Goal: Communication & Community: Share content

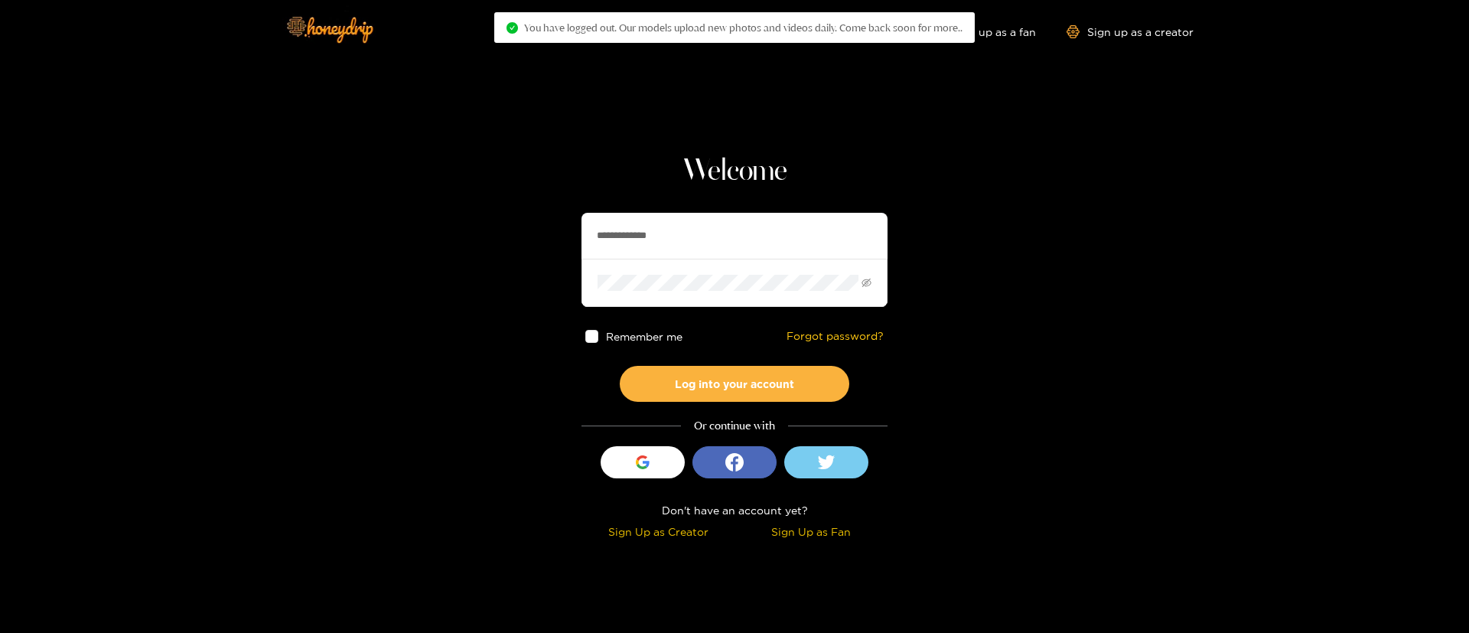
click at [796, 237] on input "**********" at bounding box center [734, 236] width 306 height 46
click at [796, 237] on input "text" at bounding box center [734, 236] width 306 height 46
paste input "******"
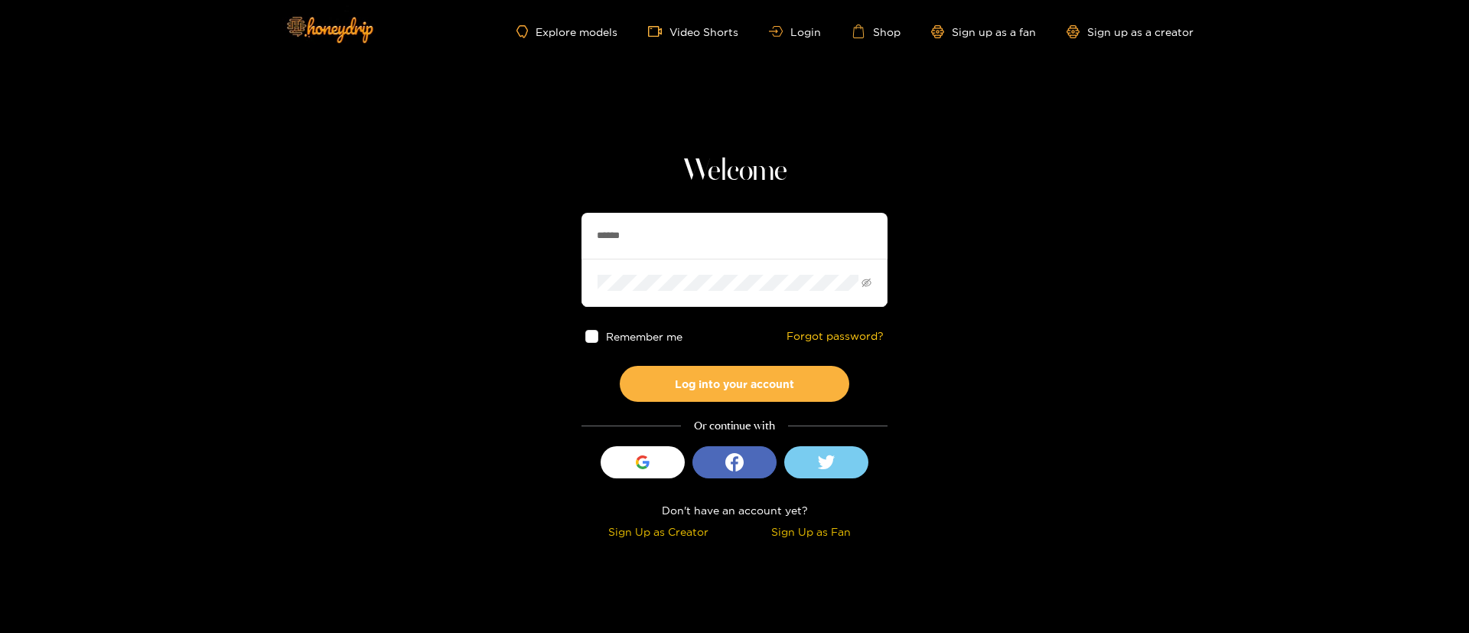
type input "******"
click at [668, 236] on input "******" at bounding box center [734, 236] width 306 height 46
click at [699, 389] on button "Log into your account" at bounding box center [735, 384] width 230 height 36
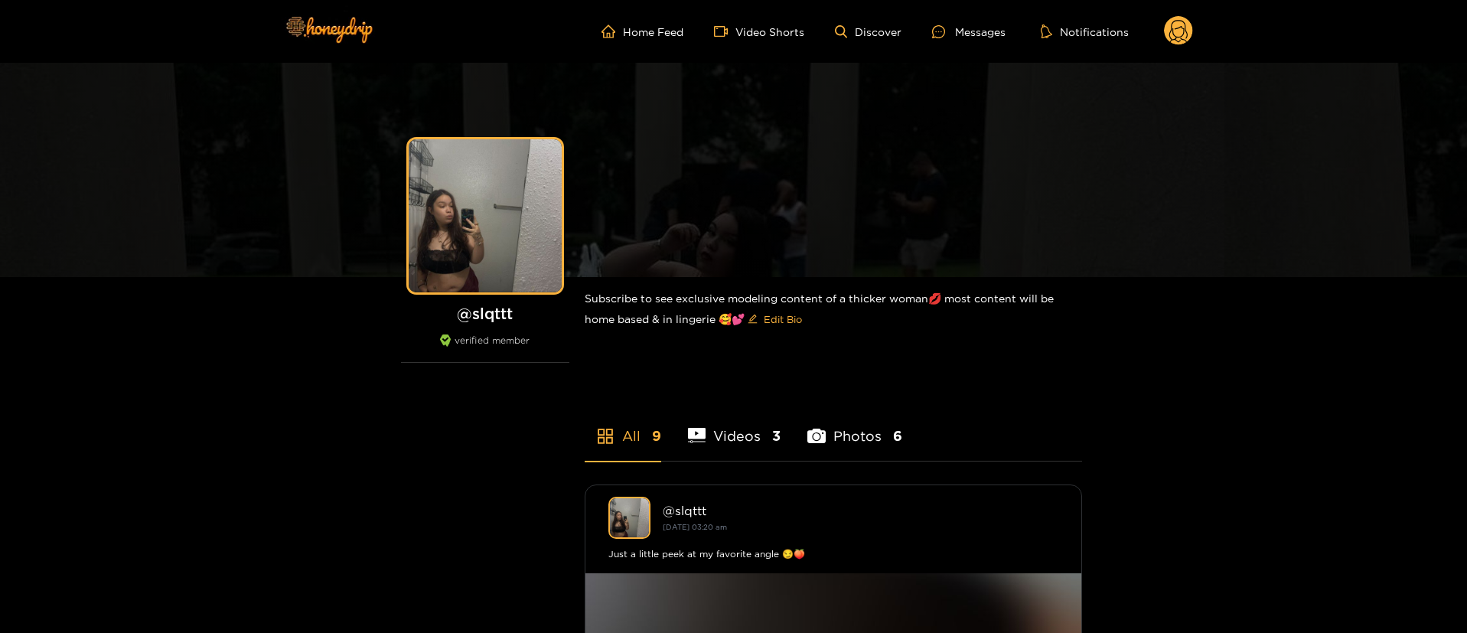
click at [984, 47] on div "Home Feed Video Shorts Discover Messages Notifications 0 videos discover messag…" at bounding box center [734, 31] width 918 height 63
click at [966, 21] on ul "Home Feed Video Shorts Discover Messages Notifications" at bounding box center [896, 31] width 591 height 31
click at [1179, 42] on circle at bounding box center [1178, 30] width 29 height 29
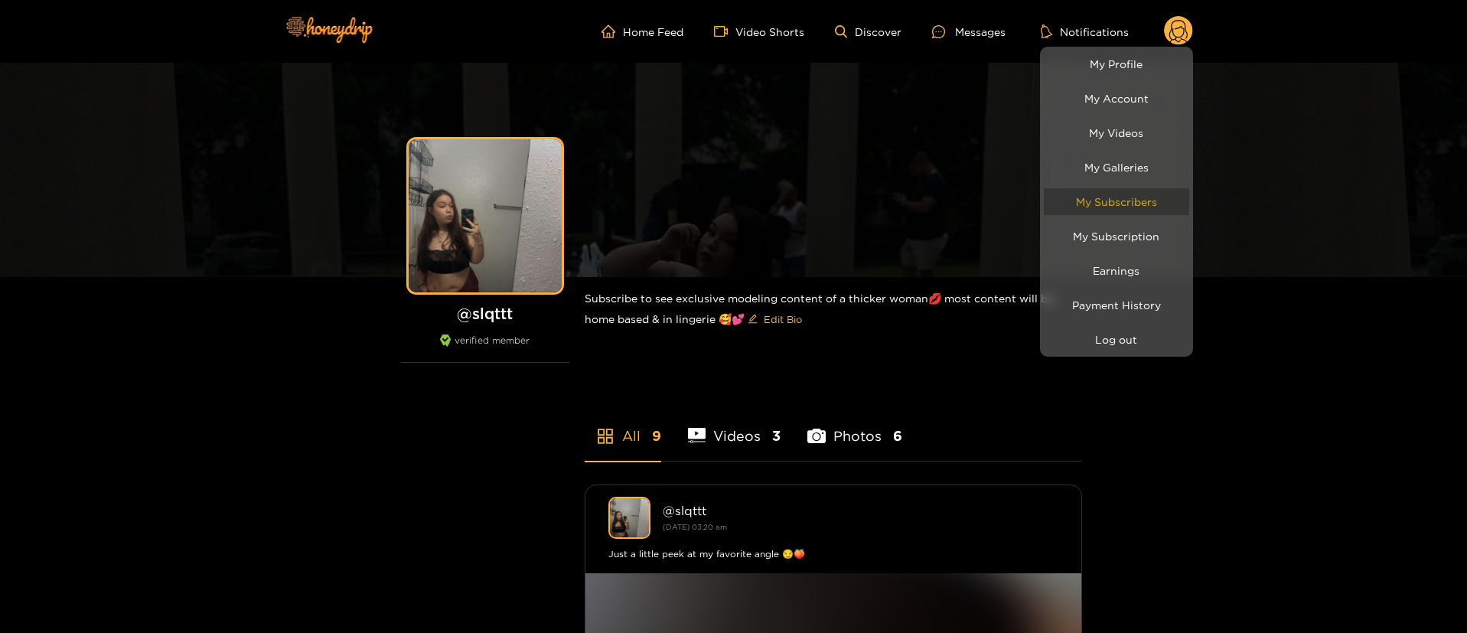
click at [1130, 188] on link "My Subscribers" at bounding box center [1116, 201] width 145 height 27
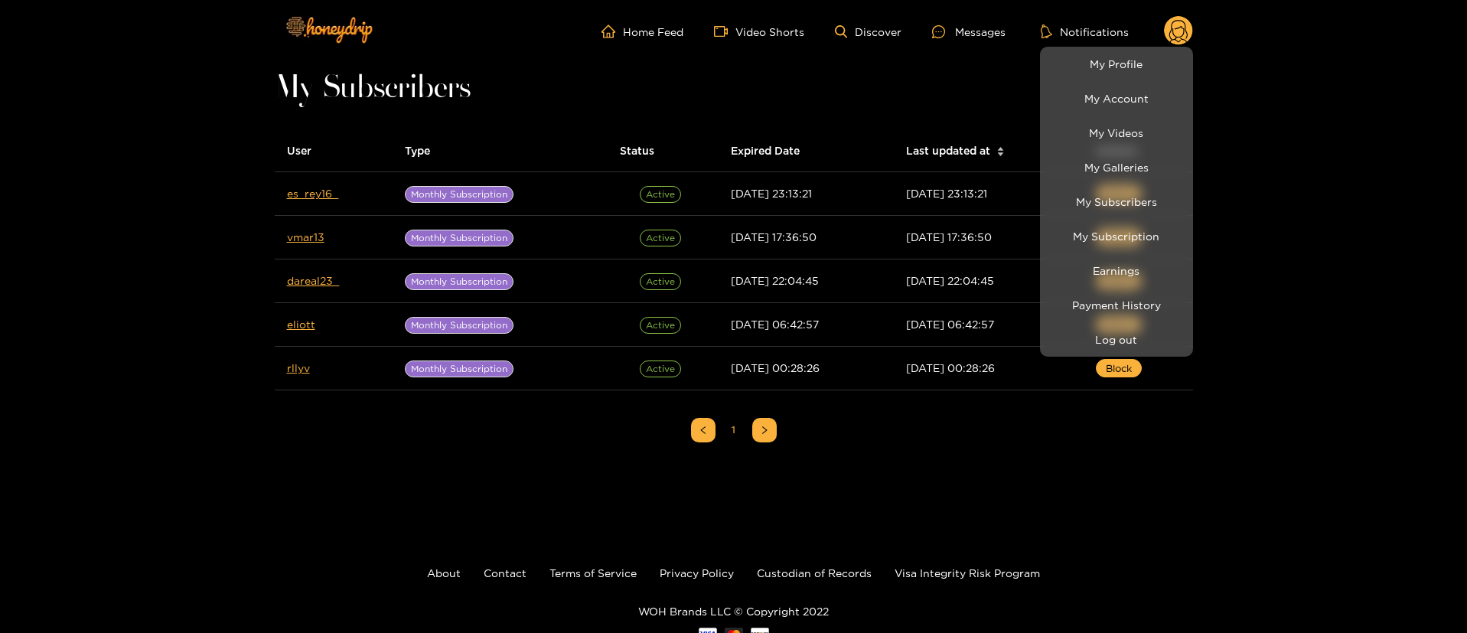
click at [474, 539] on div at bounding box center [733, 316] width 1467 height 633
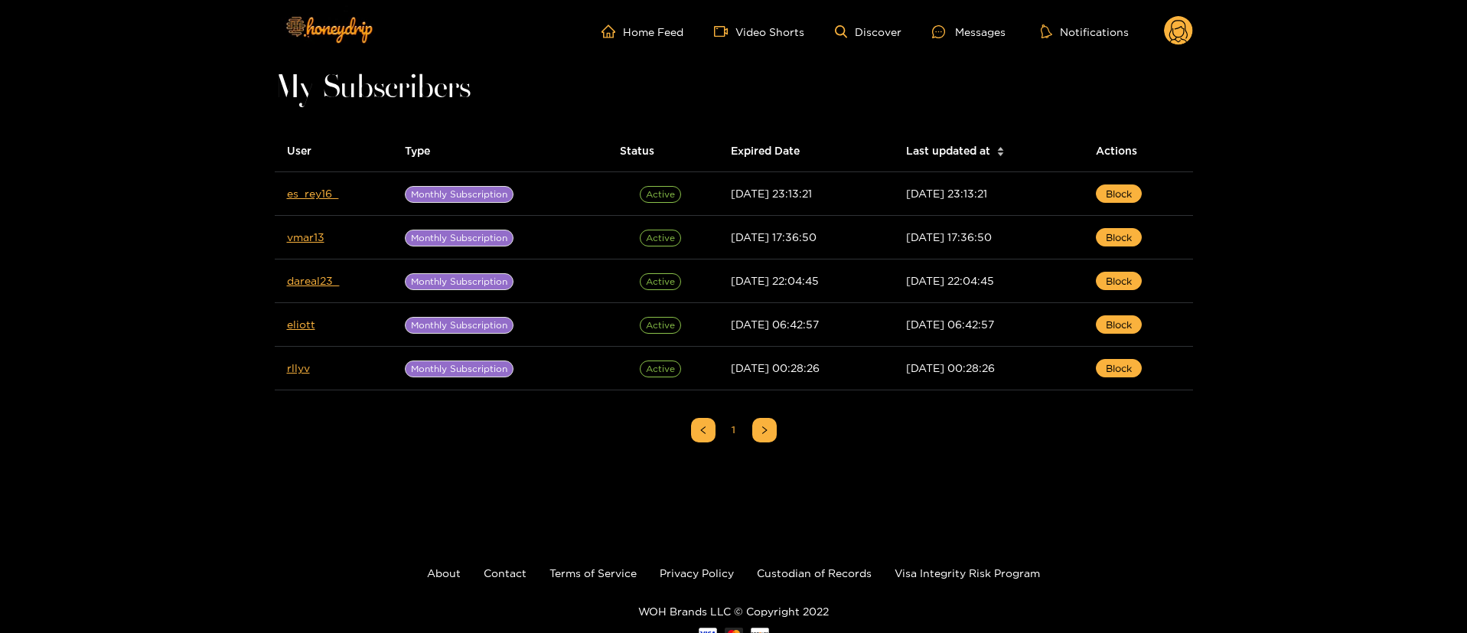
click at [305, 460] on div "User Type Status Expired Date Last updated at Actions es_rey16_ Monthly Subscri…" at bounding box center [734, 324] width 918 height 389
click at [975, 29] on div "Messages" at bounding box center [968, 32] width 73 height 18
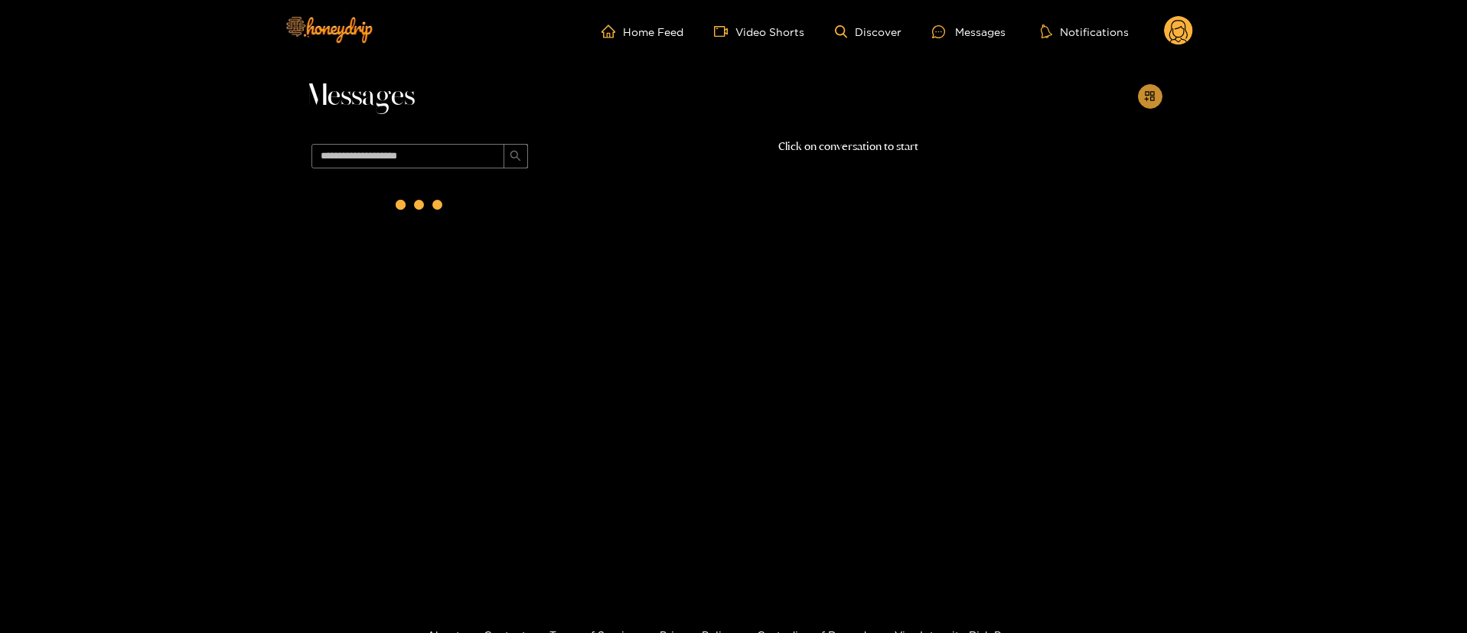
click at [1158, 98] on button "button" at bounding box center [1150, 96] width 24 height 24
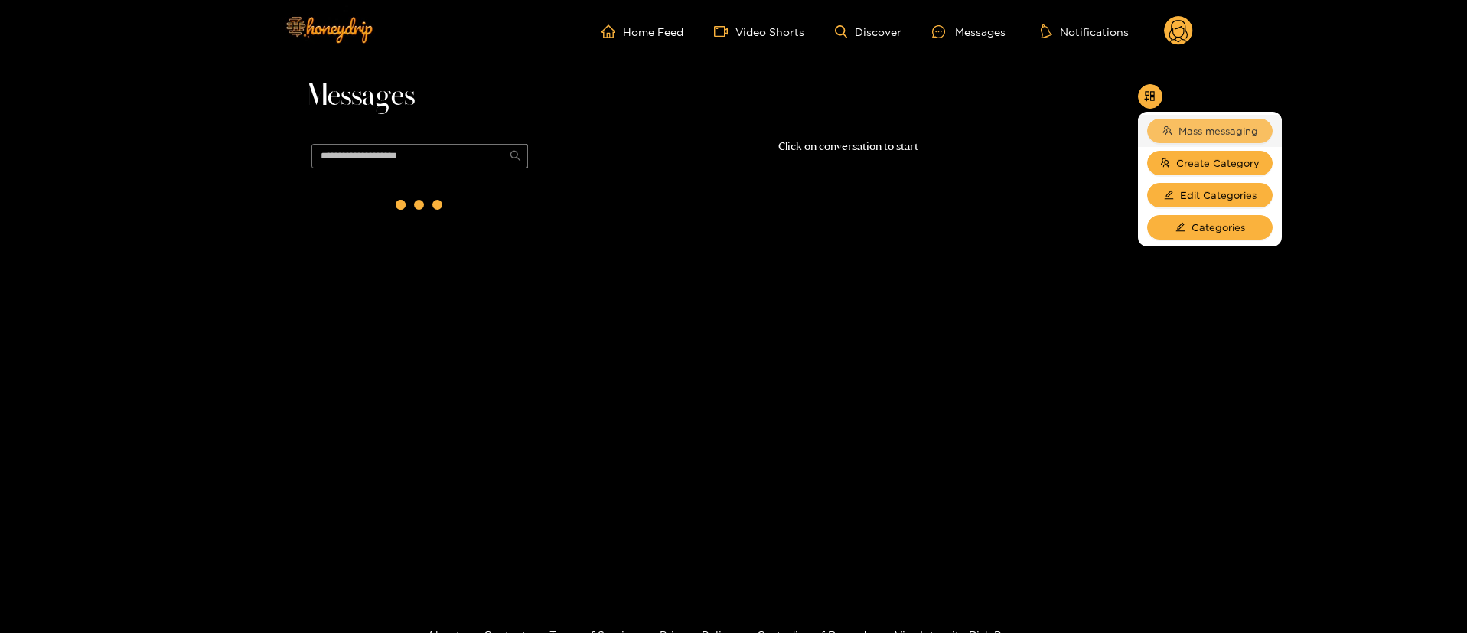
click at [1252, 135] on span "Mass messaging" at bounding box center [1218, 130] width 80 height 15
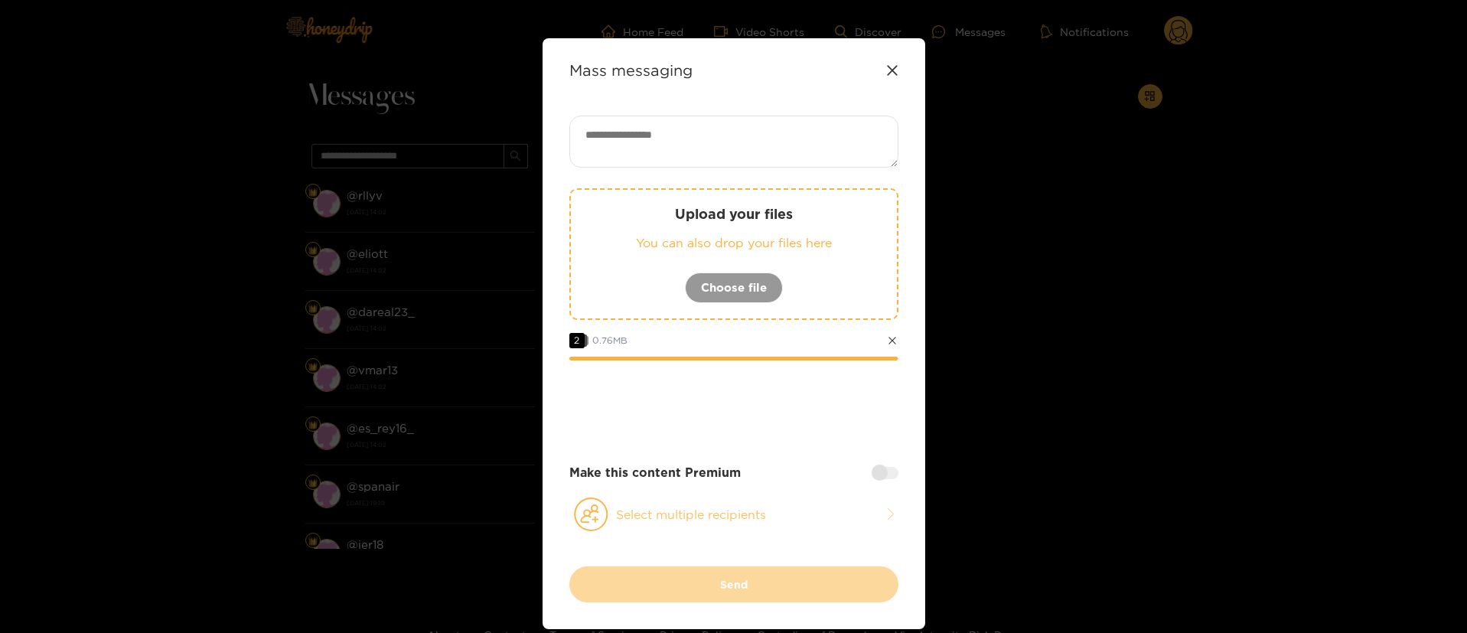
click at [745, 507] on button "Select multiple recipients" at bounding box center [733, 514] width 329 height 35
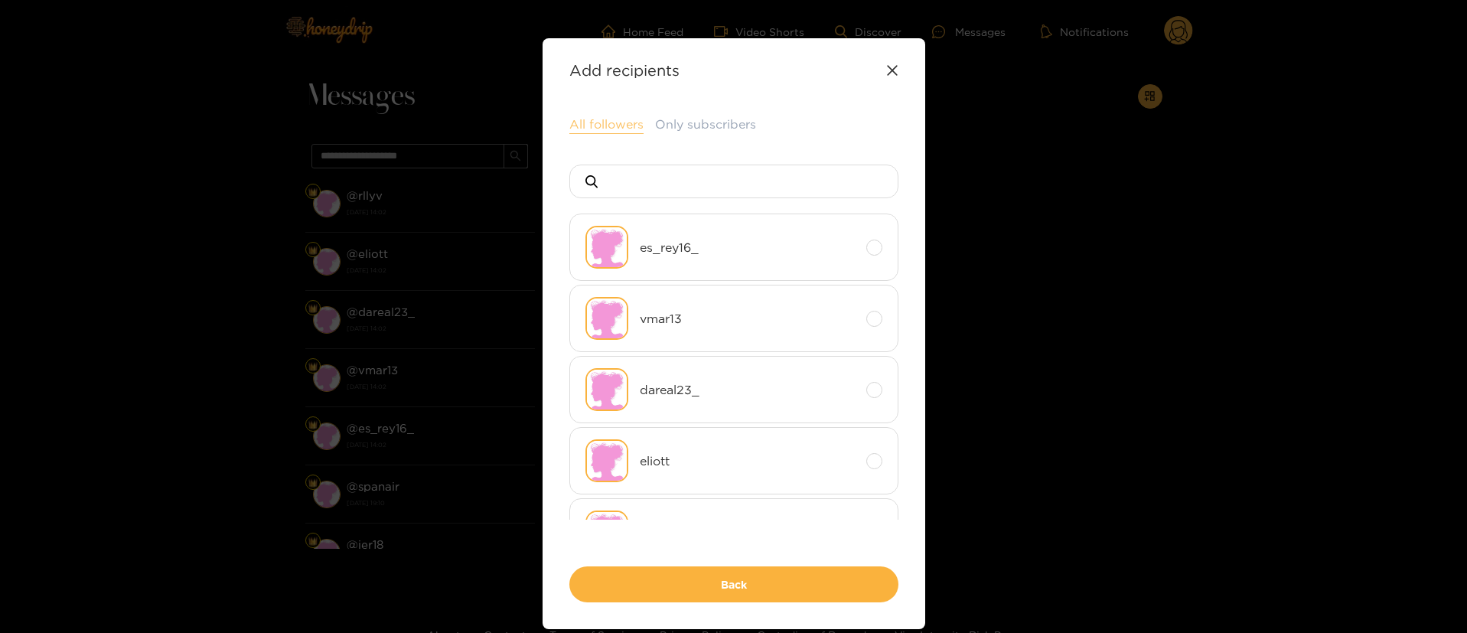
click at [613, 129] on button "All followers" at bounding box center [606, 125] width 74 height 18
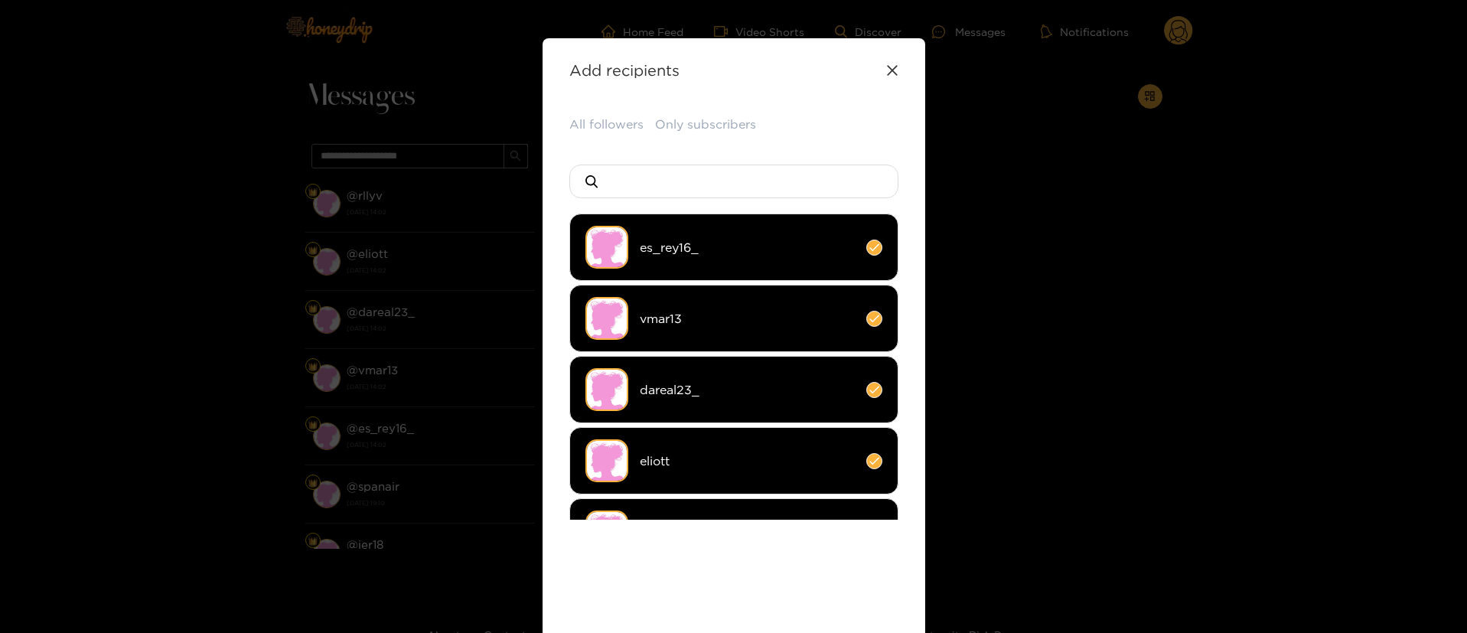
click at [786, 566] on div "All followers Only subscribers es_rey16_ vmar13 dareal23_ eliott rllyv Back" at bounding box center [733, 397] width 329 height 562
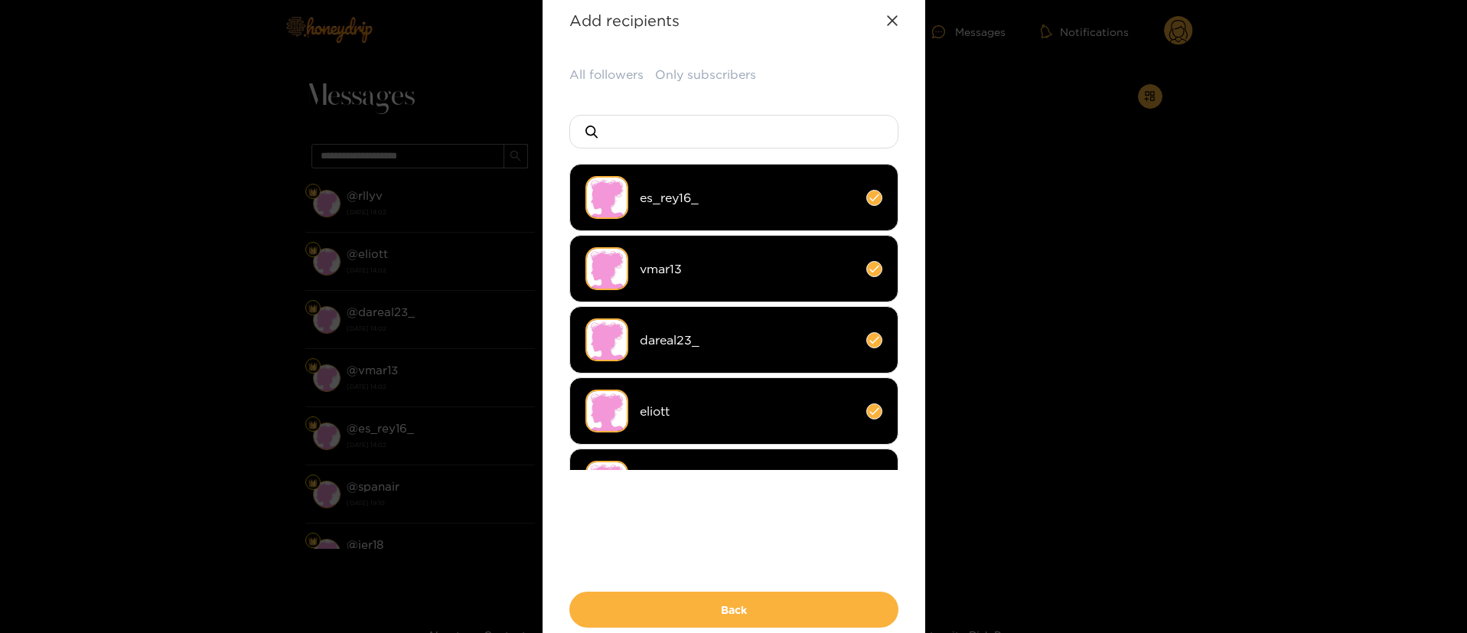
scroll to position [115, 0]
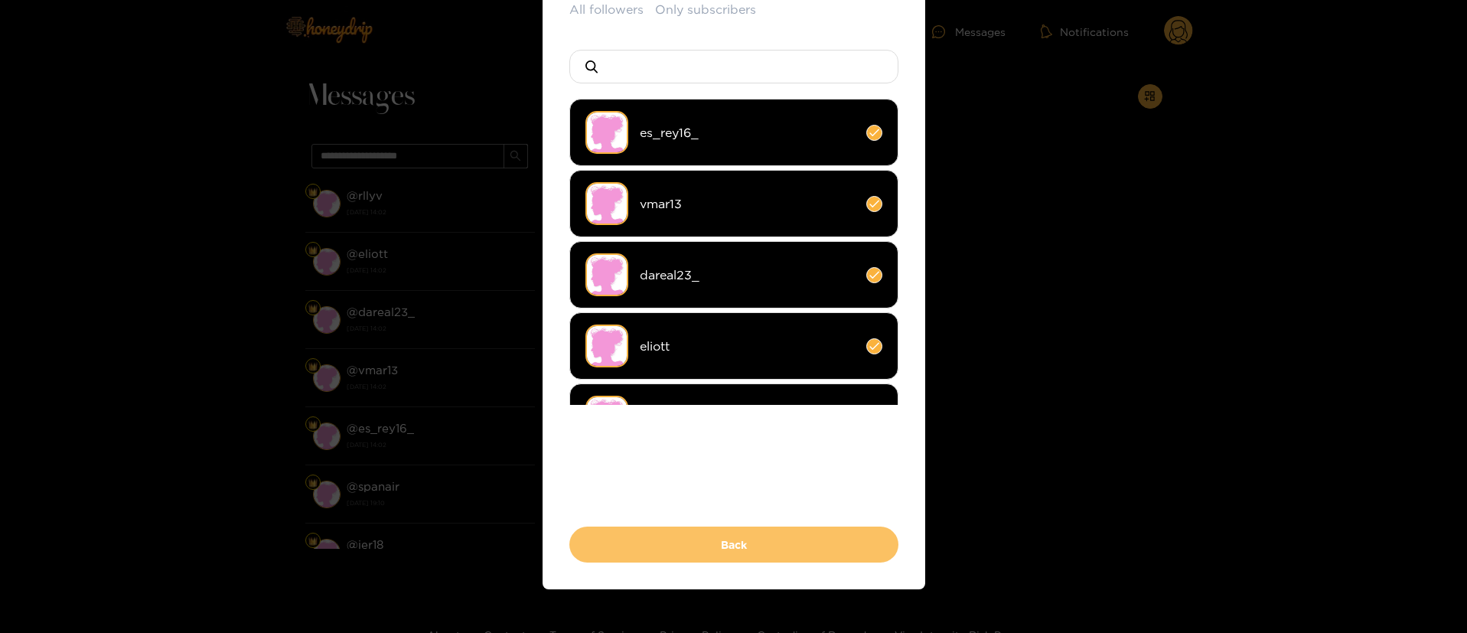
click at [750, 539] on button "Back" at bounding box center [733, 544] width 329 height 36
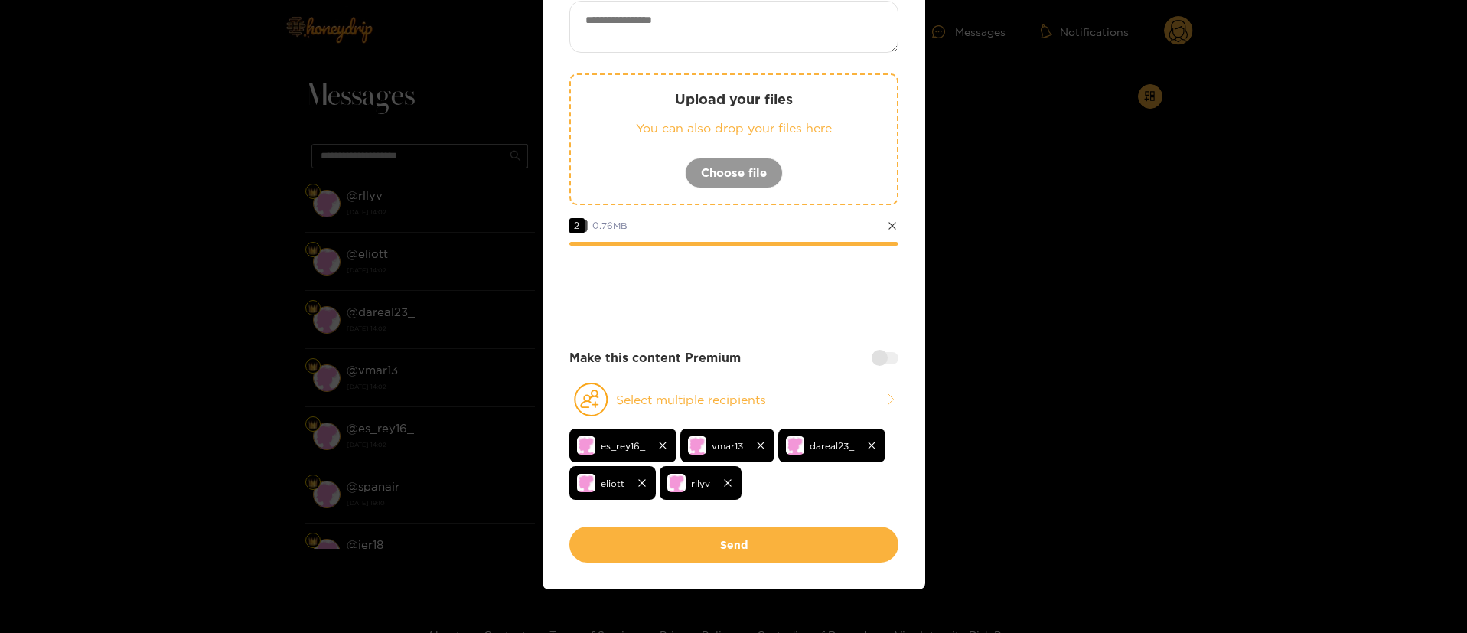
click at [769, 28] on textarea at bounding box center [733, 27] width 329 height 52
paste textarea "**********"
type textarea "**********"
click at [897, 359] on div "**********" at bounding box center [733, 256] width 383 height 666
drag, startPoint x: 886, startPoint y: 360, endPoint x: 853, endPoint y: 375, distance: 36.0
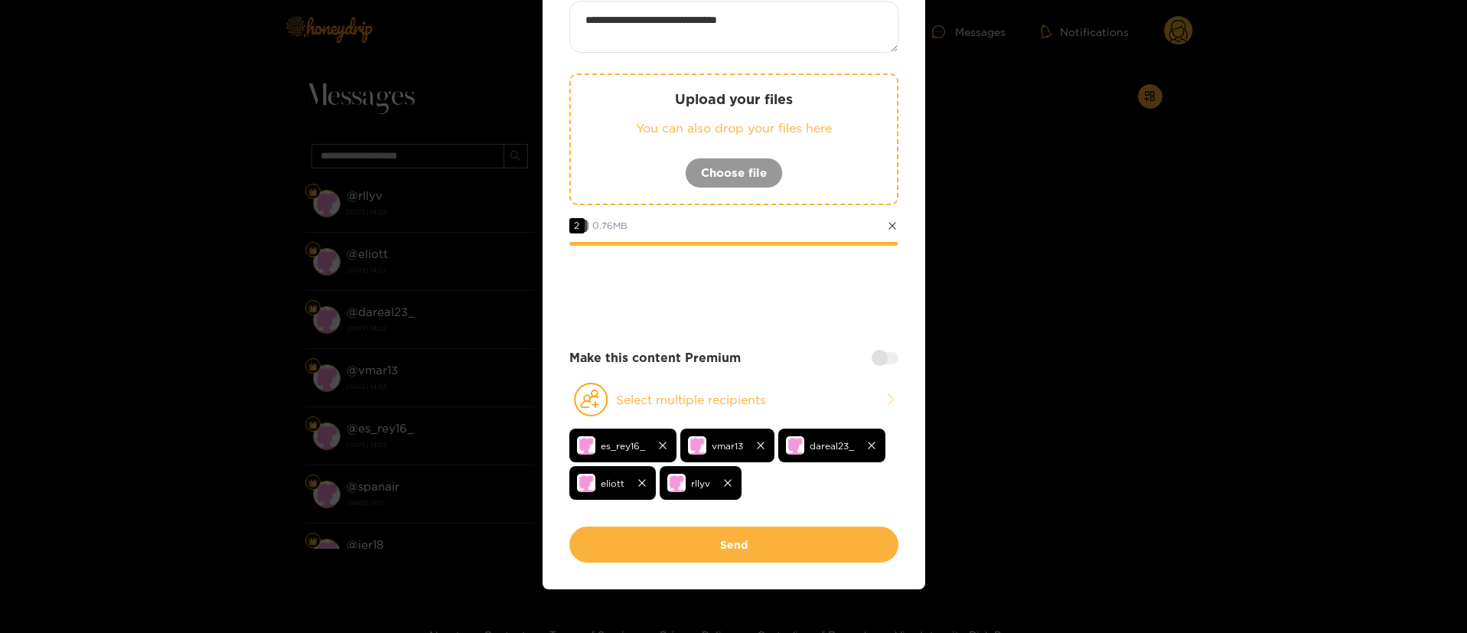
click at [884, 361] on div at bounding box center [884, 358] width 27 height 12
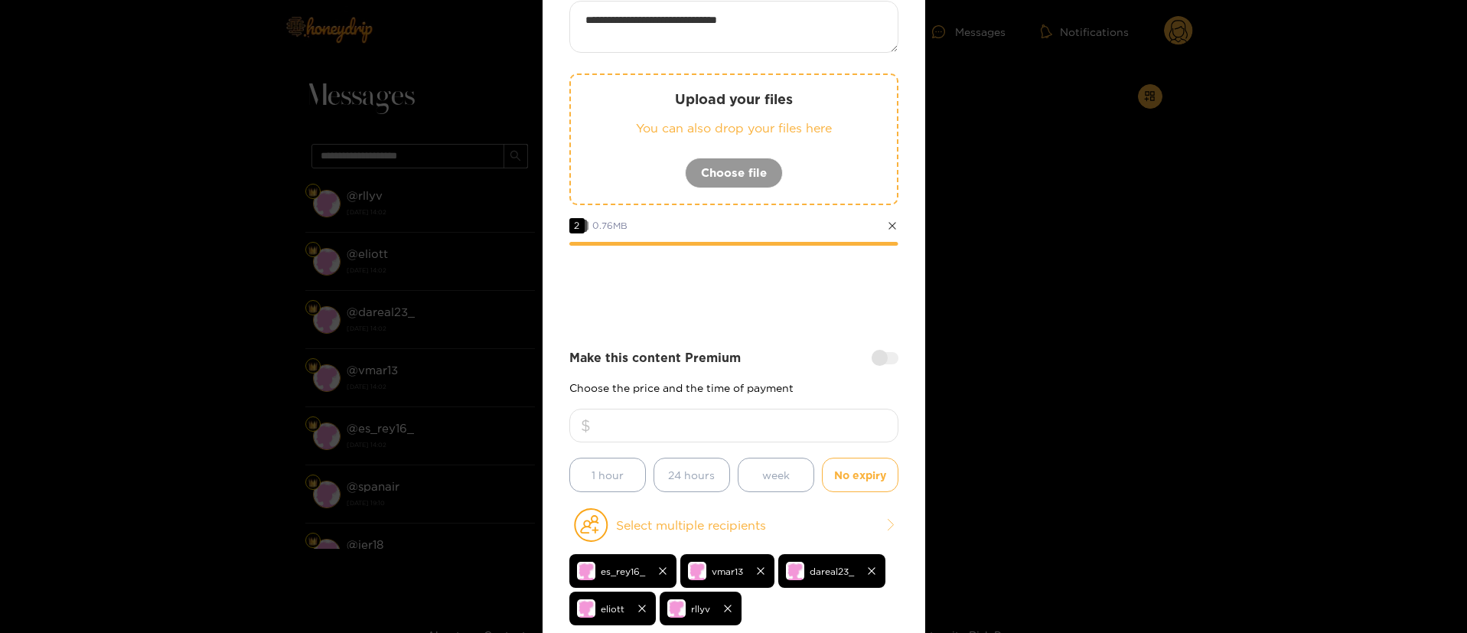
click at [798, 425] on input "number" at bounding box center [733, 426] width 329 height 34
type input "**"
click at [797, 306] on div at bounding box center [733, 287] width 329 height 61
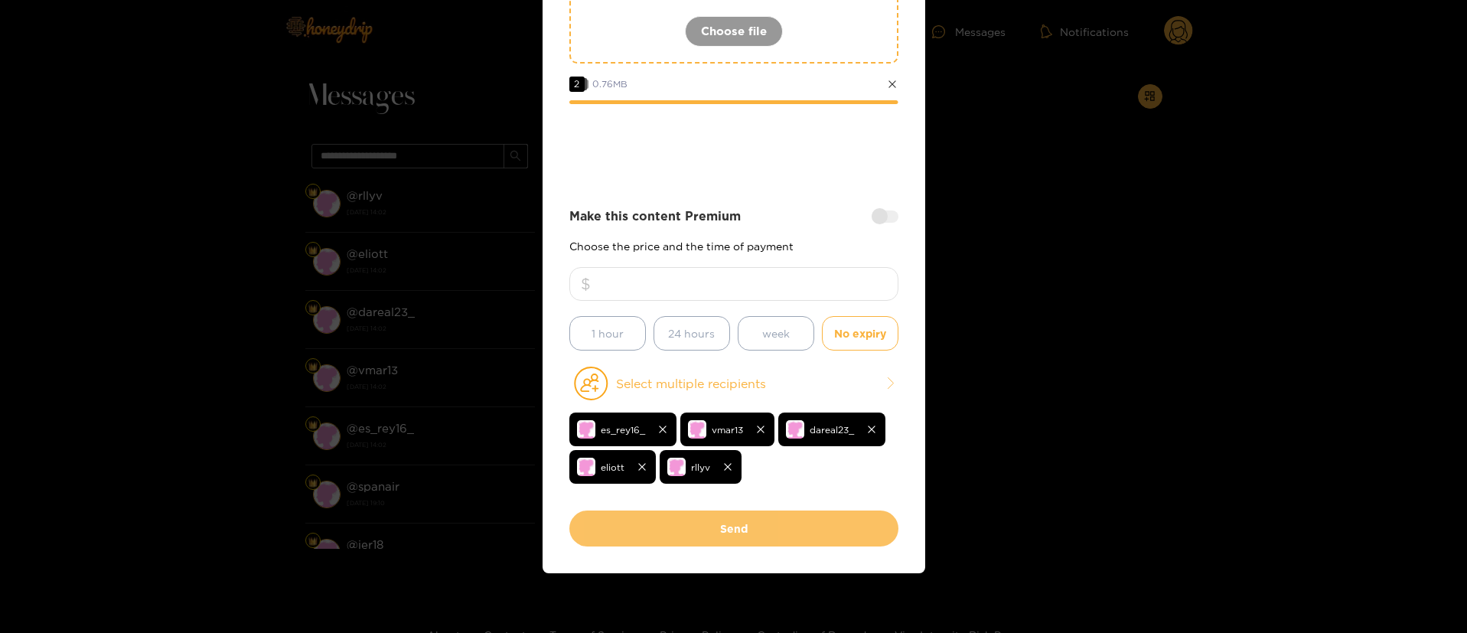
scroll to position [258, 0]
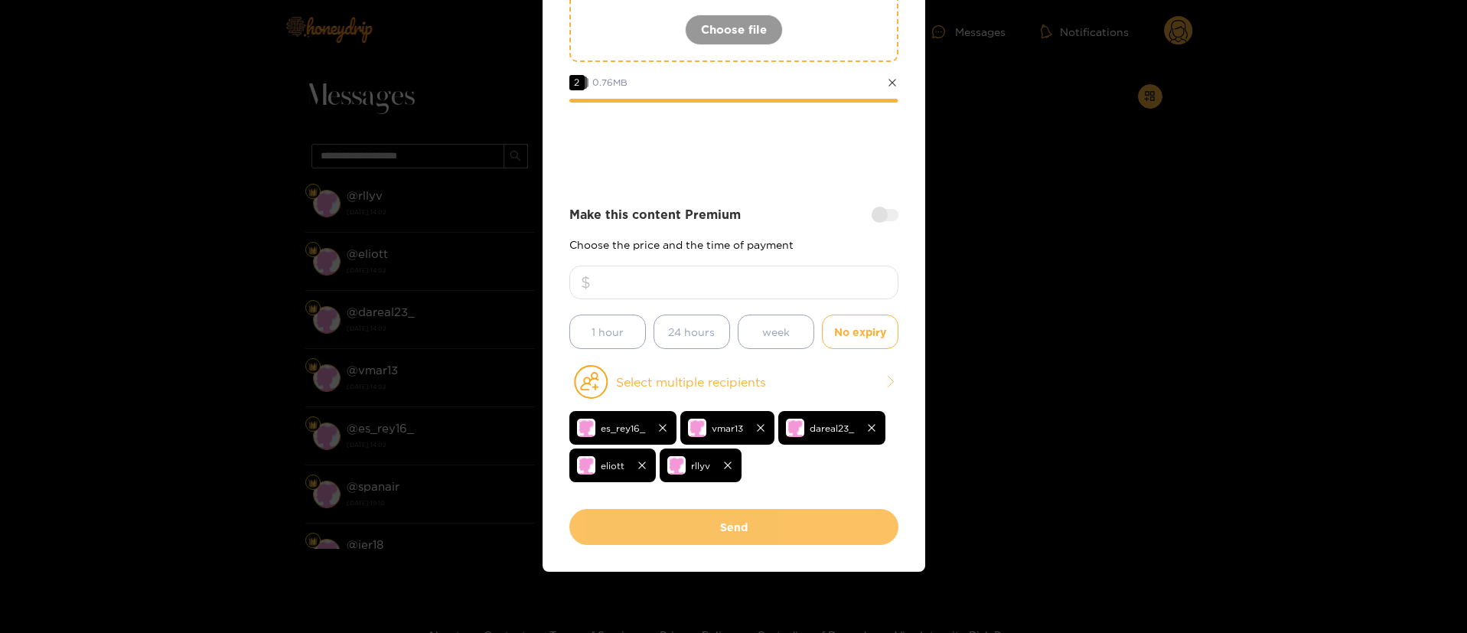
click at [740, 526] on button "Send" at bounding box center [733, 527] width 329 height 36
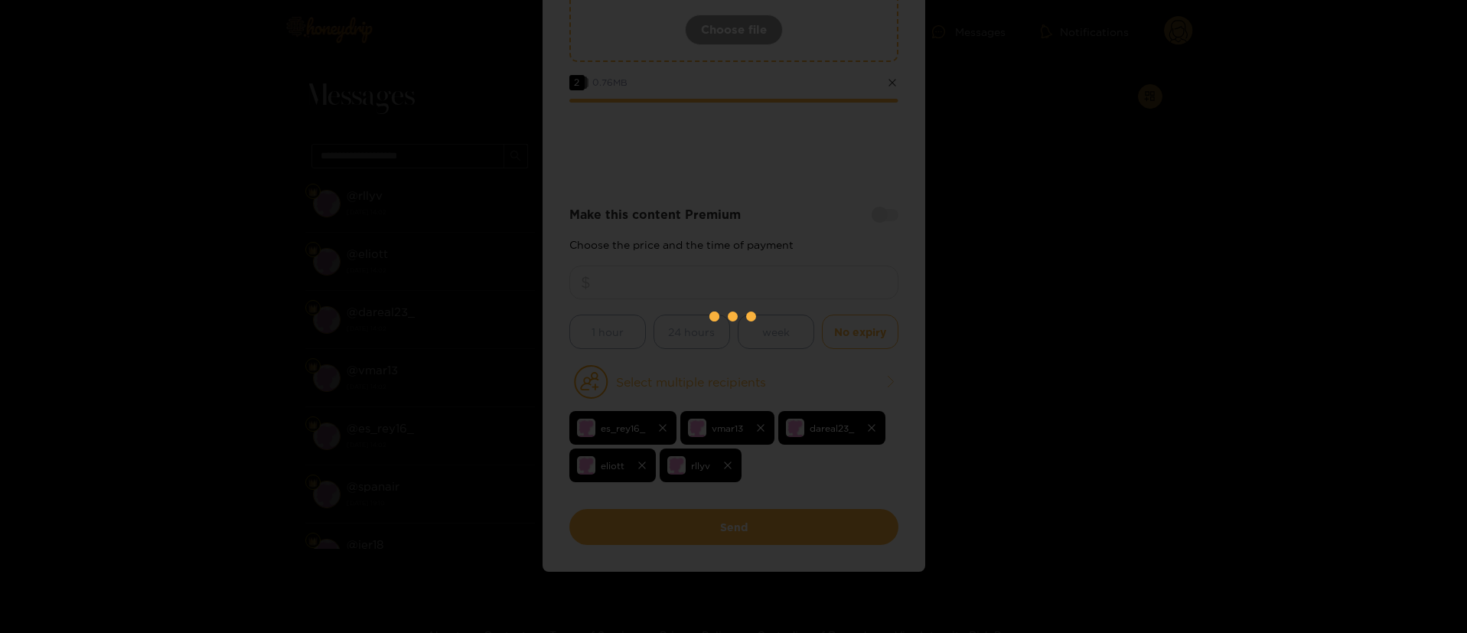
scroll to position [93, 0]
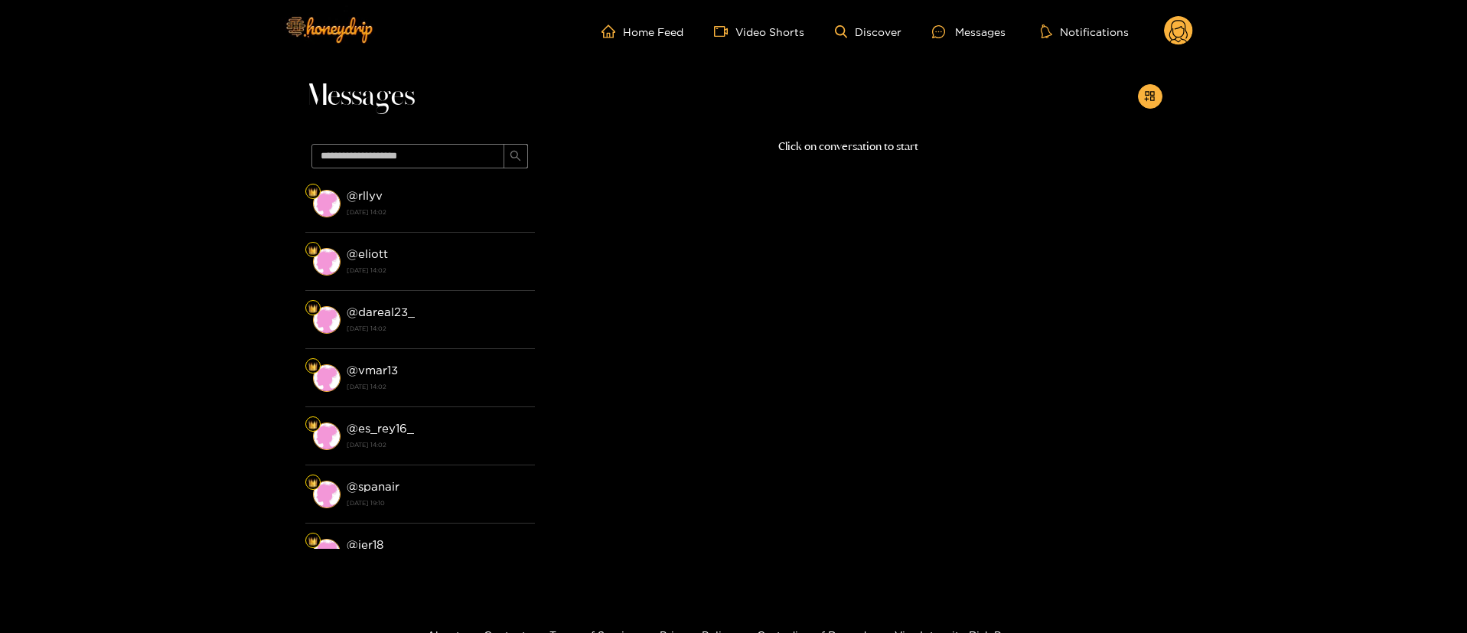
click at [1159, 47] on div "Home Feed Video Shorts Discover Messages Notifications 0 videos discover messag…" at bounding box center [734, 31] width 918 height 63
click at [1176, 29] on circle at bounding box center [1178, 30] width 29 height 29
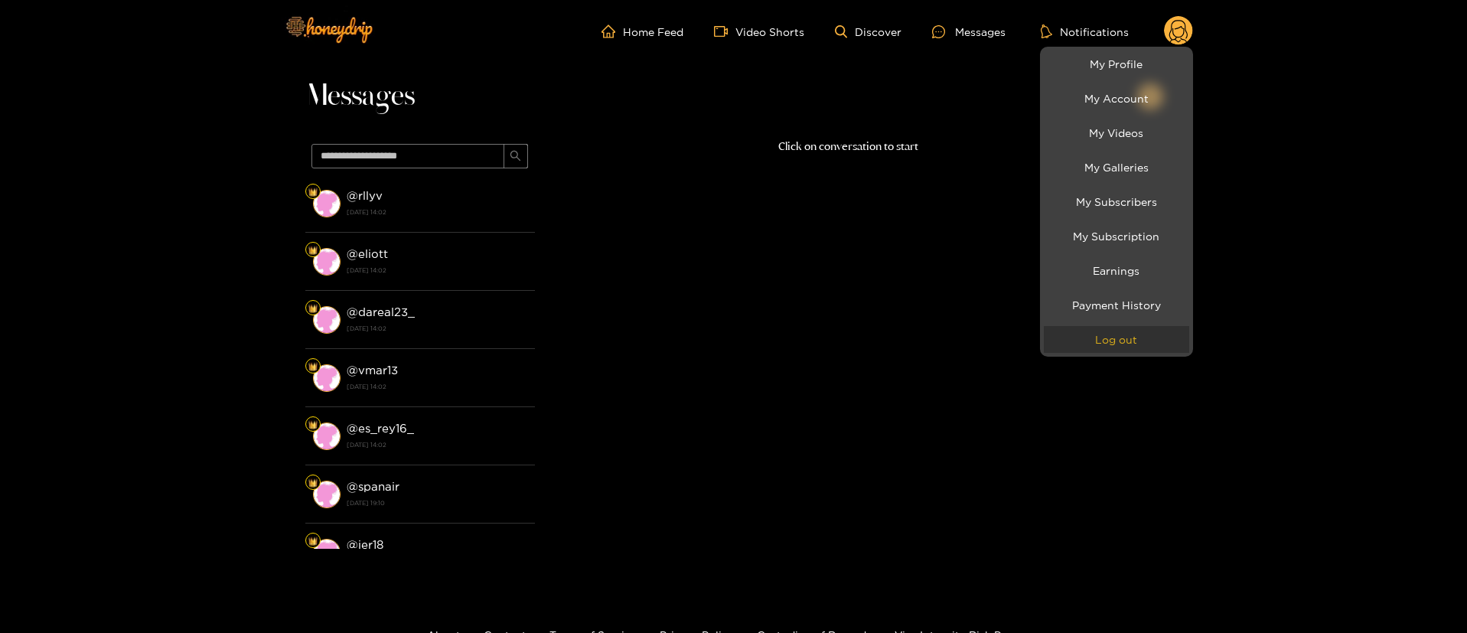
click at [1117, 347] on button "Log out" at bounding box center [1116, 339] width 145 height 27
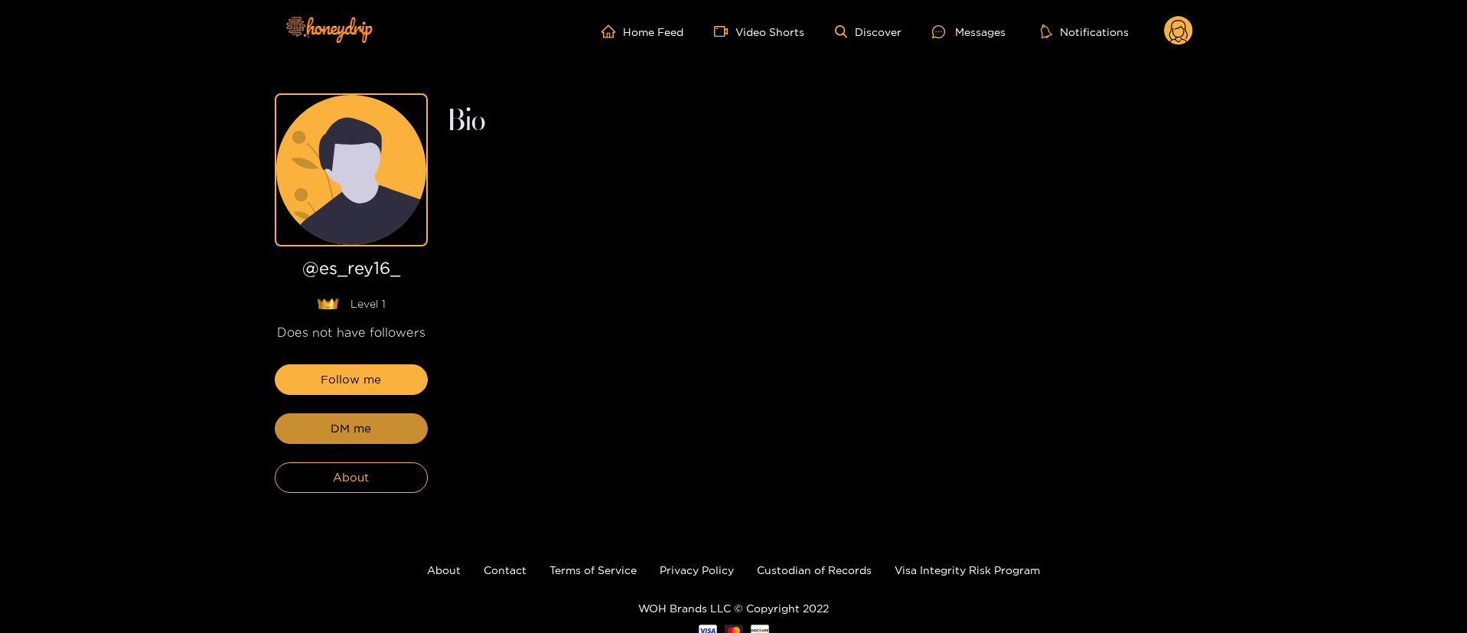
click at [360, 435] on span "DM me" at bounding box center [351, 428] width 41 height 18
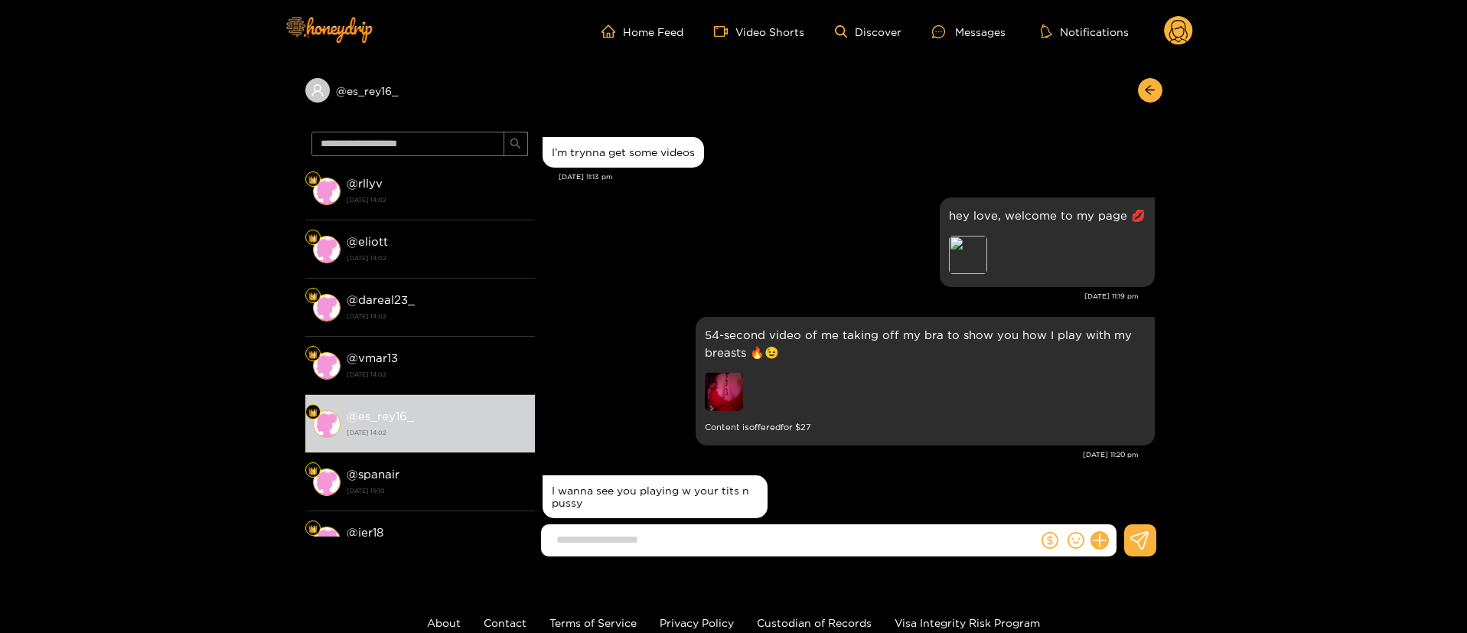
scroll to position [415, 0]
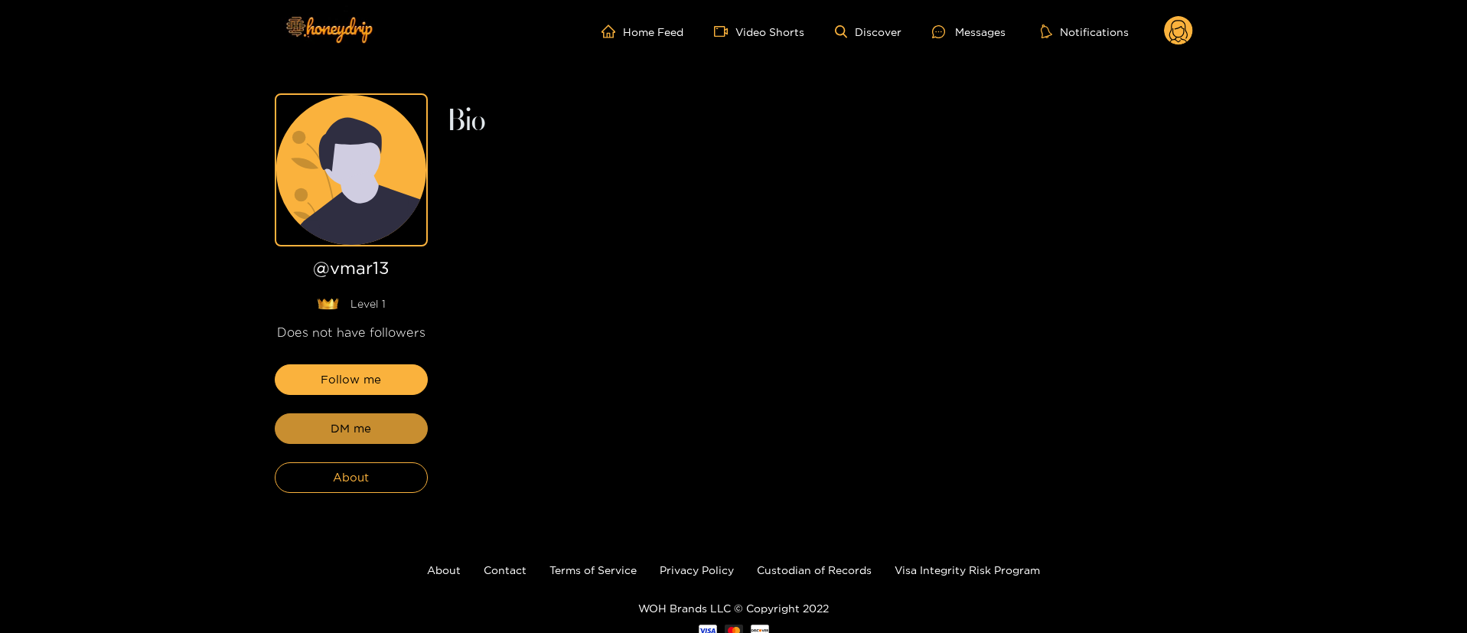
click at [360, 435] on span "DM me" at bounding box center [351, 428] width 41 height 18
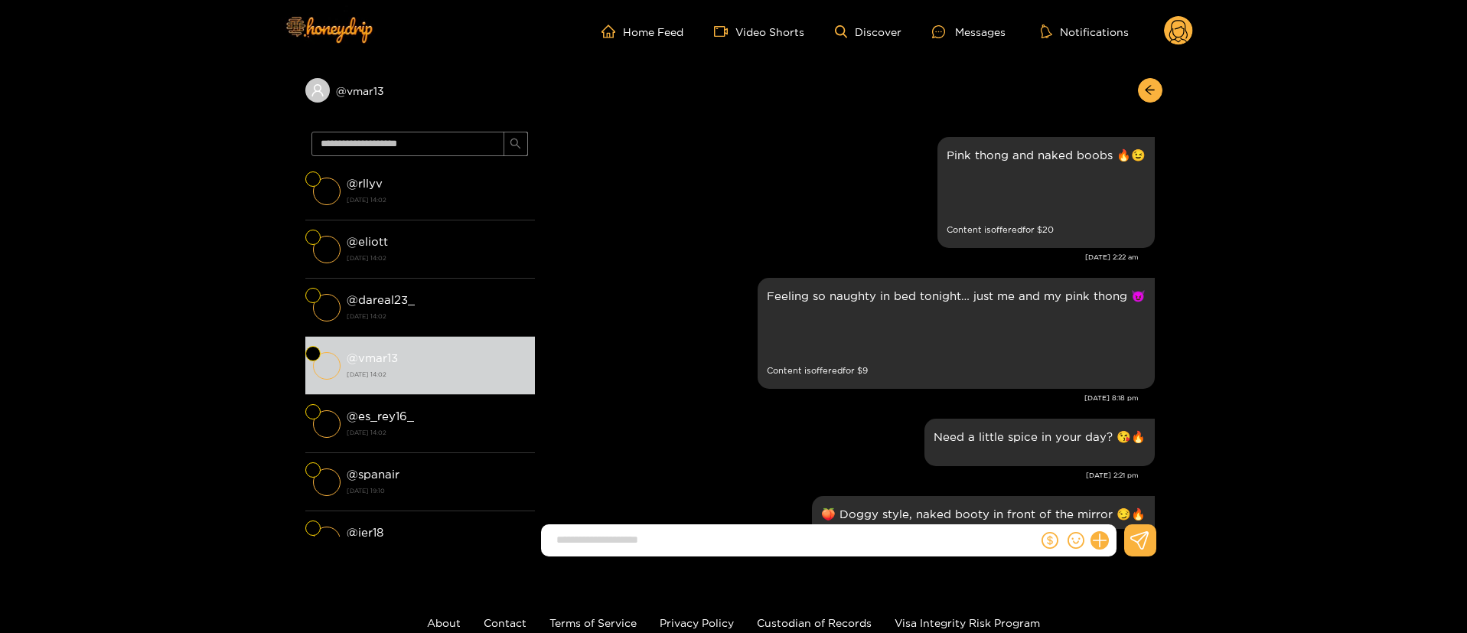
scroll to position [2449, 0]
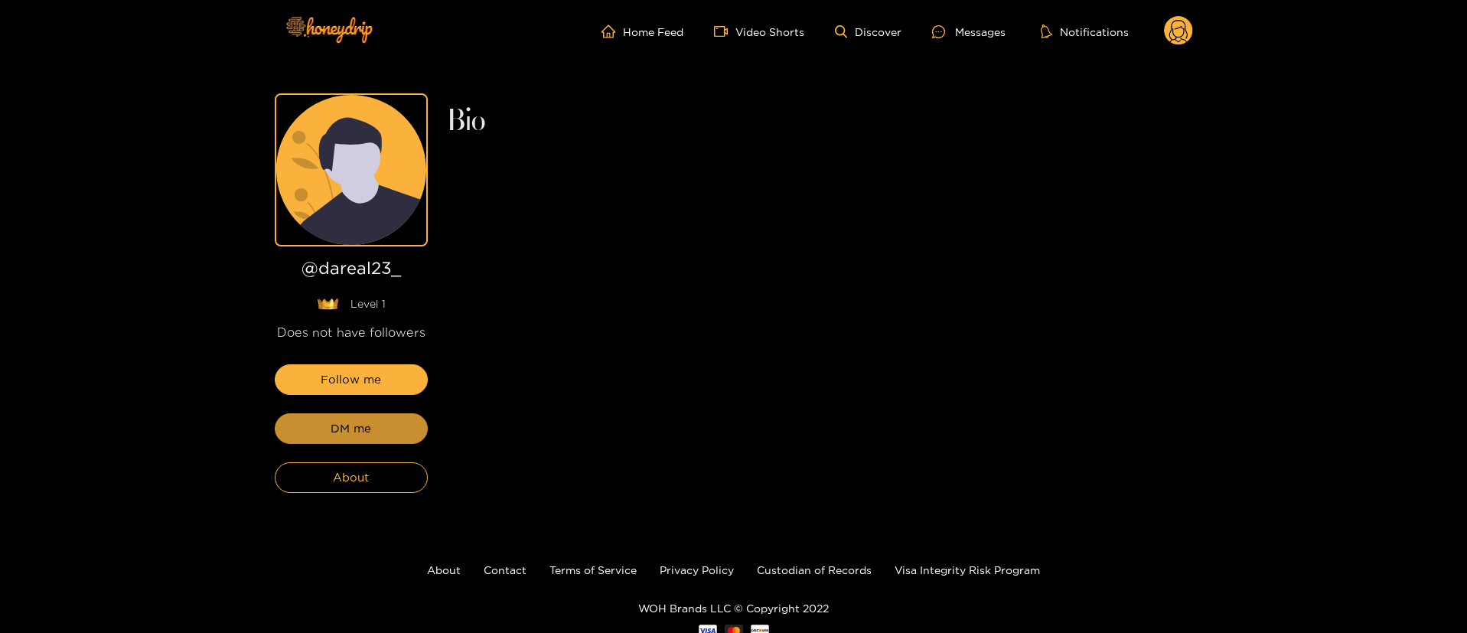
click at [360, 435] on span "DM me" at bounding box center [351, 428] width 41 height 18
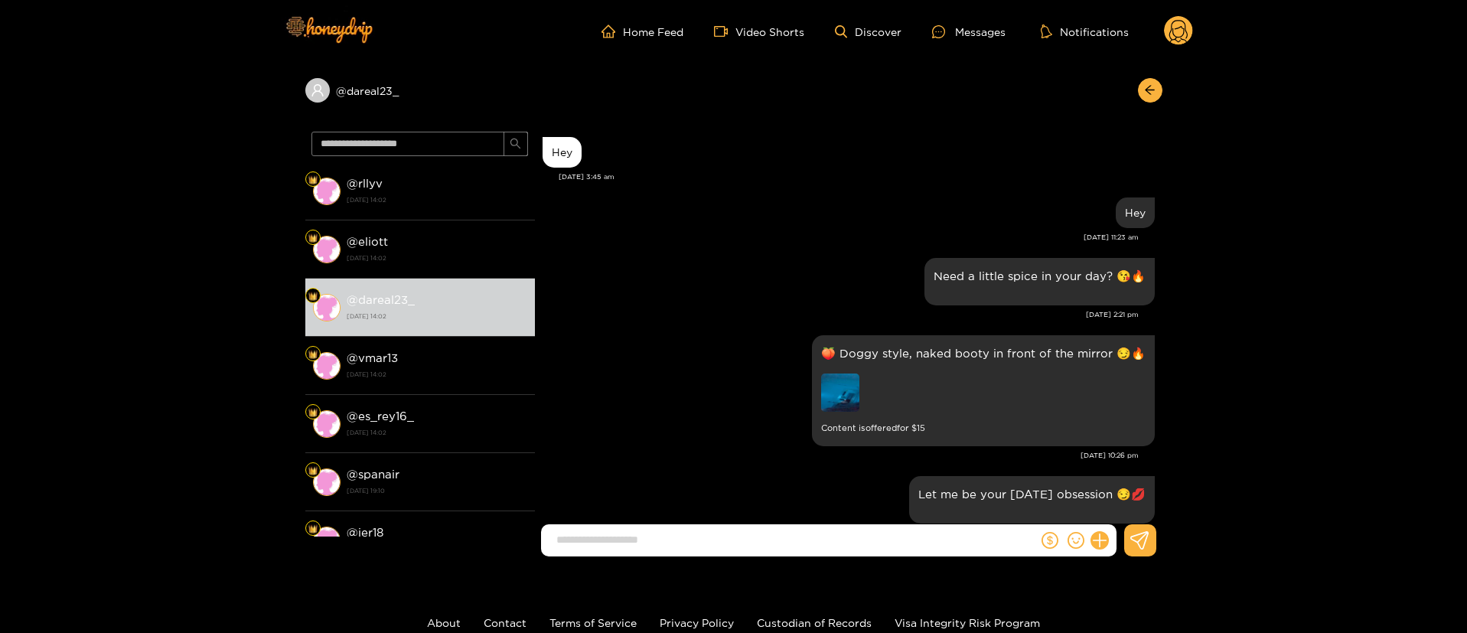
scroll to position [2288, 0]
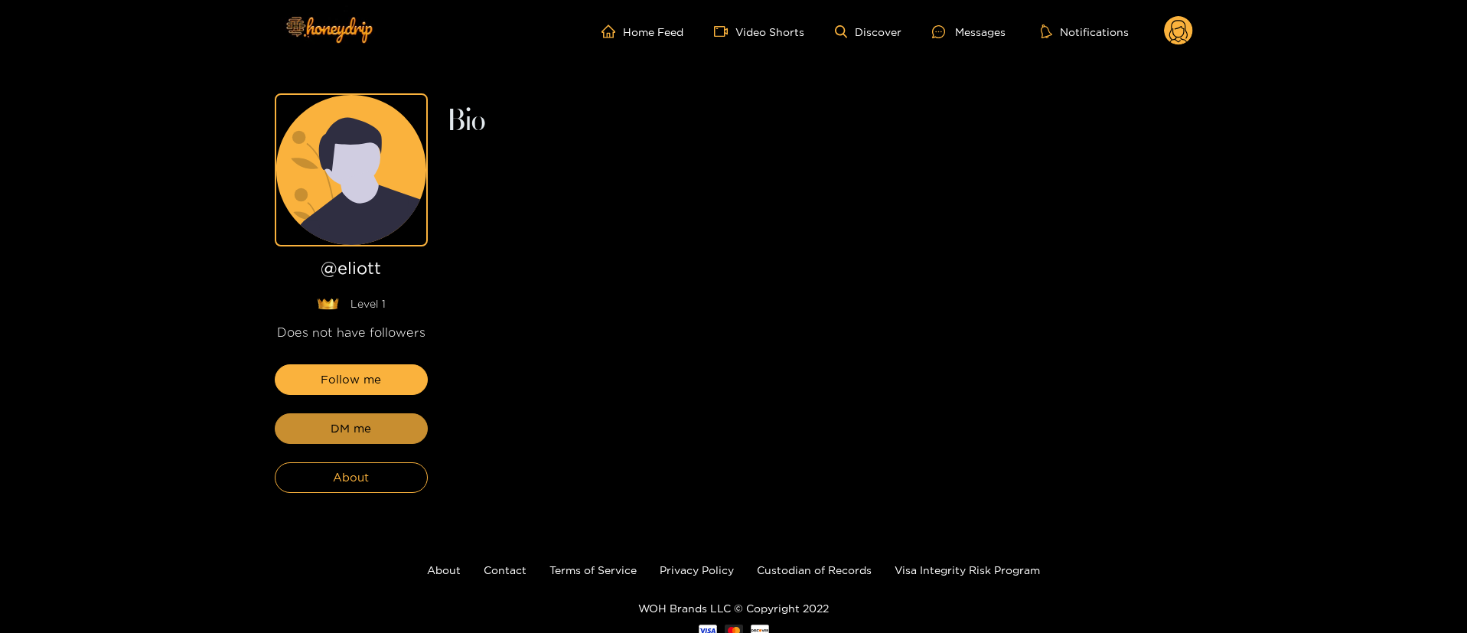
click at [360, 432] on span "DM me" at bounding box center [351, 428] width 41 height 18
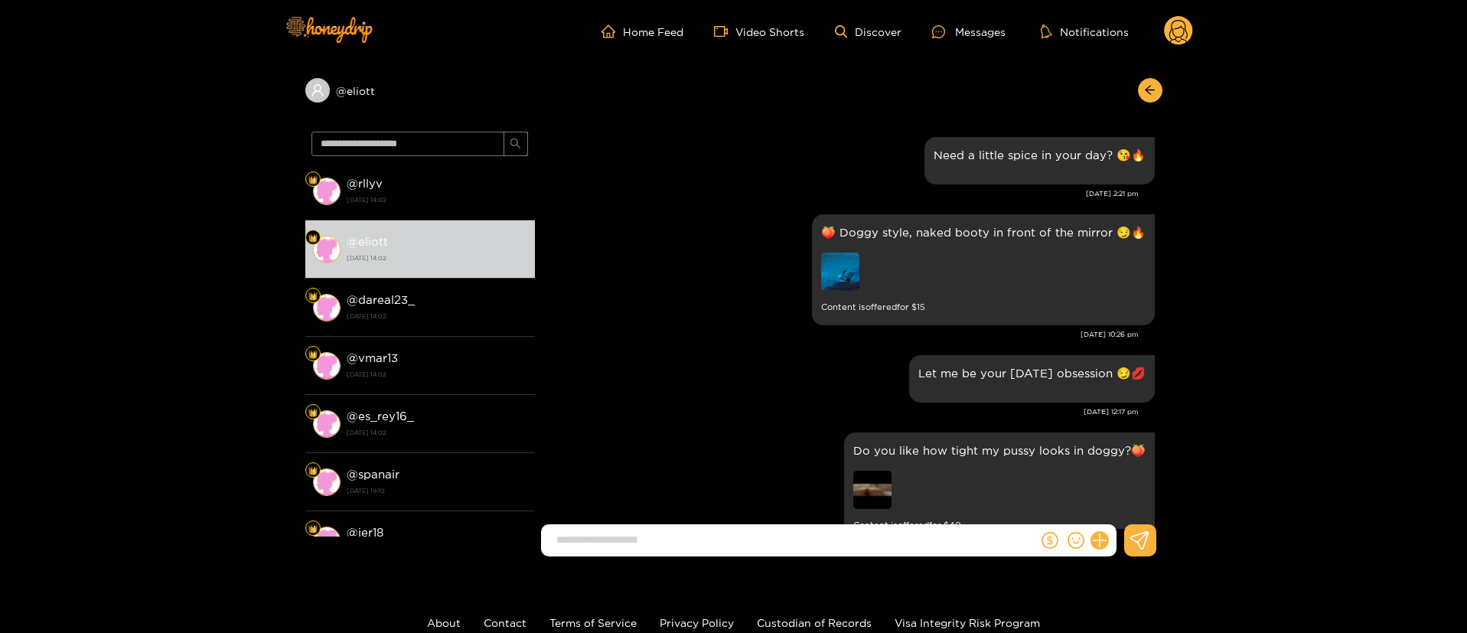
scroll to position [2369, 0]
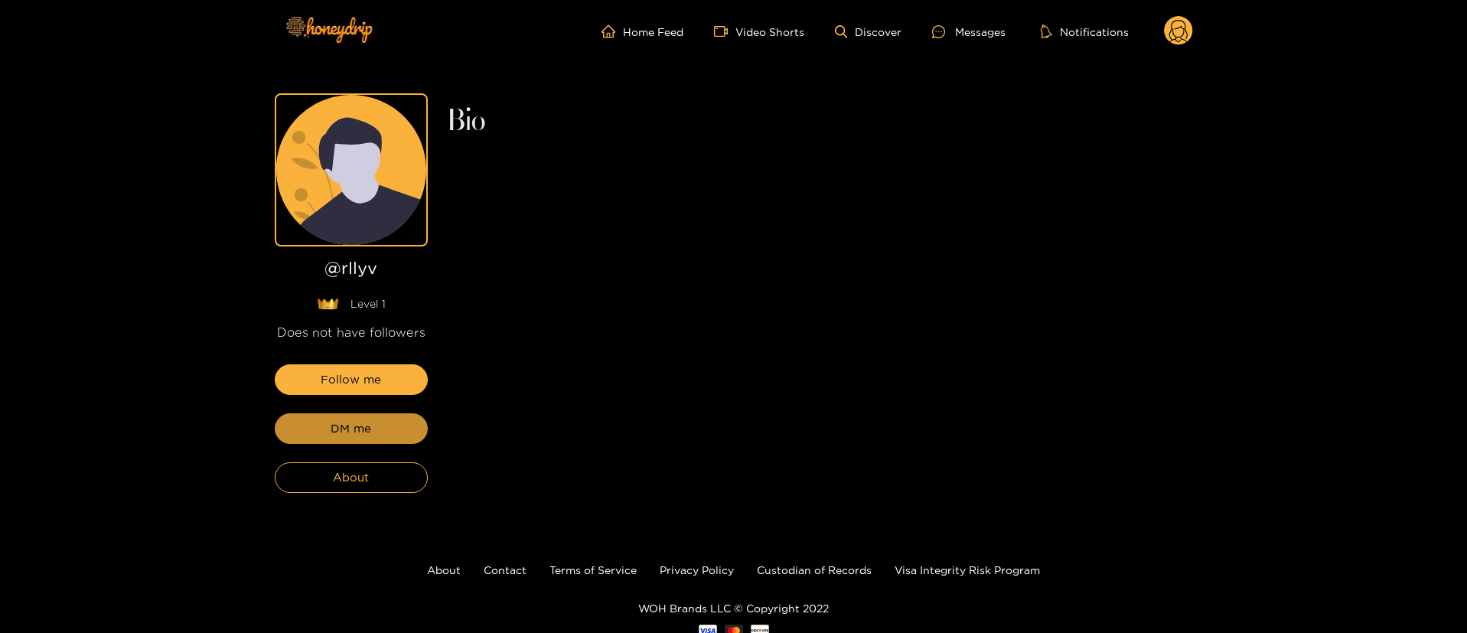
click at [360, 432] on span "DM me" at bounding box center [351, 428] width 41 height 18
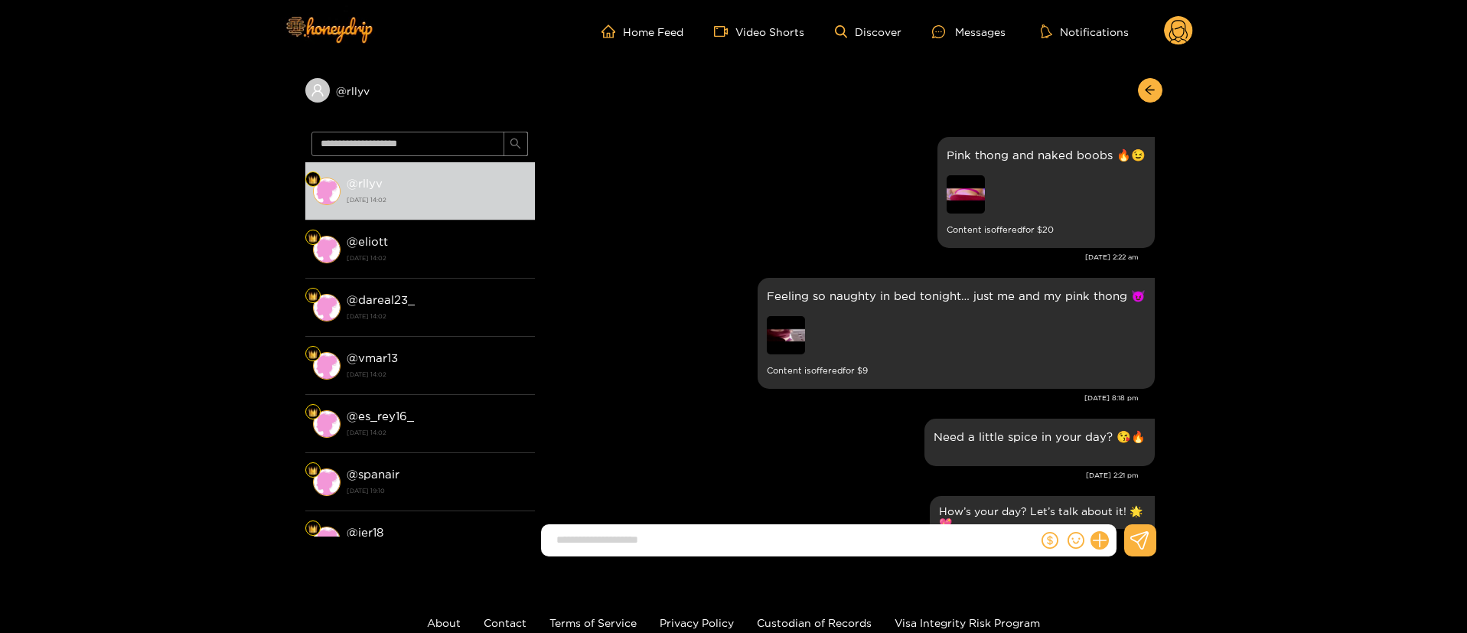
scroll to position [2381, 0]
